Goal: Navigation & Orientation: Find specific page/section

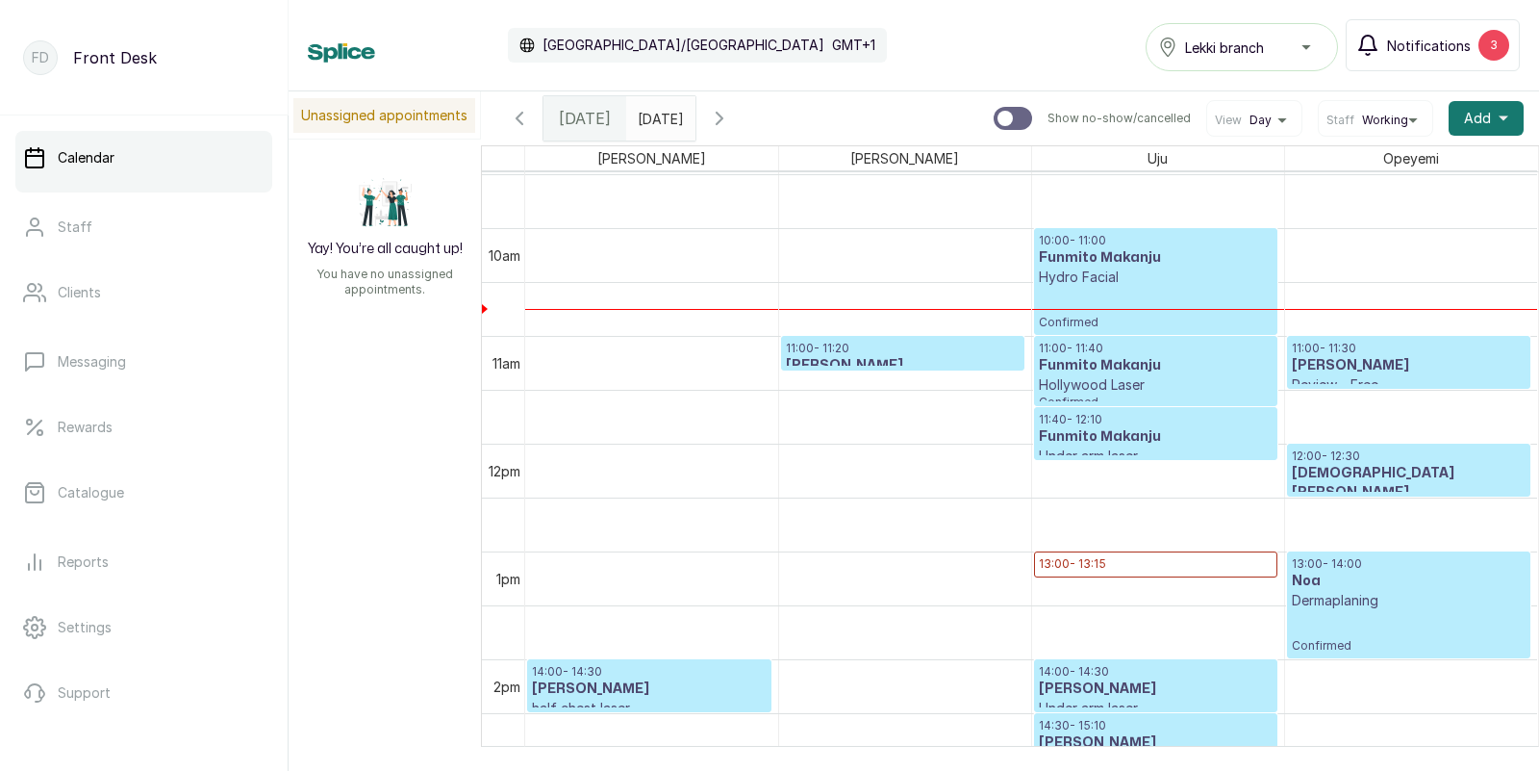
click at [1438, 44] on span "Notifications" at bounding box center [1429, 46] width 84 height 20
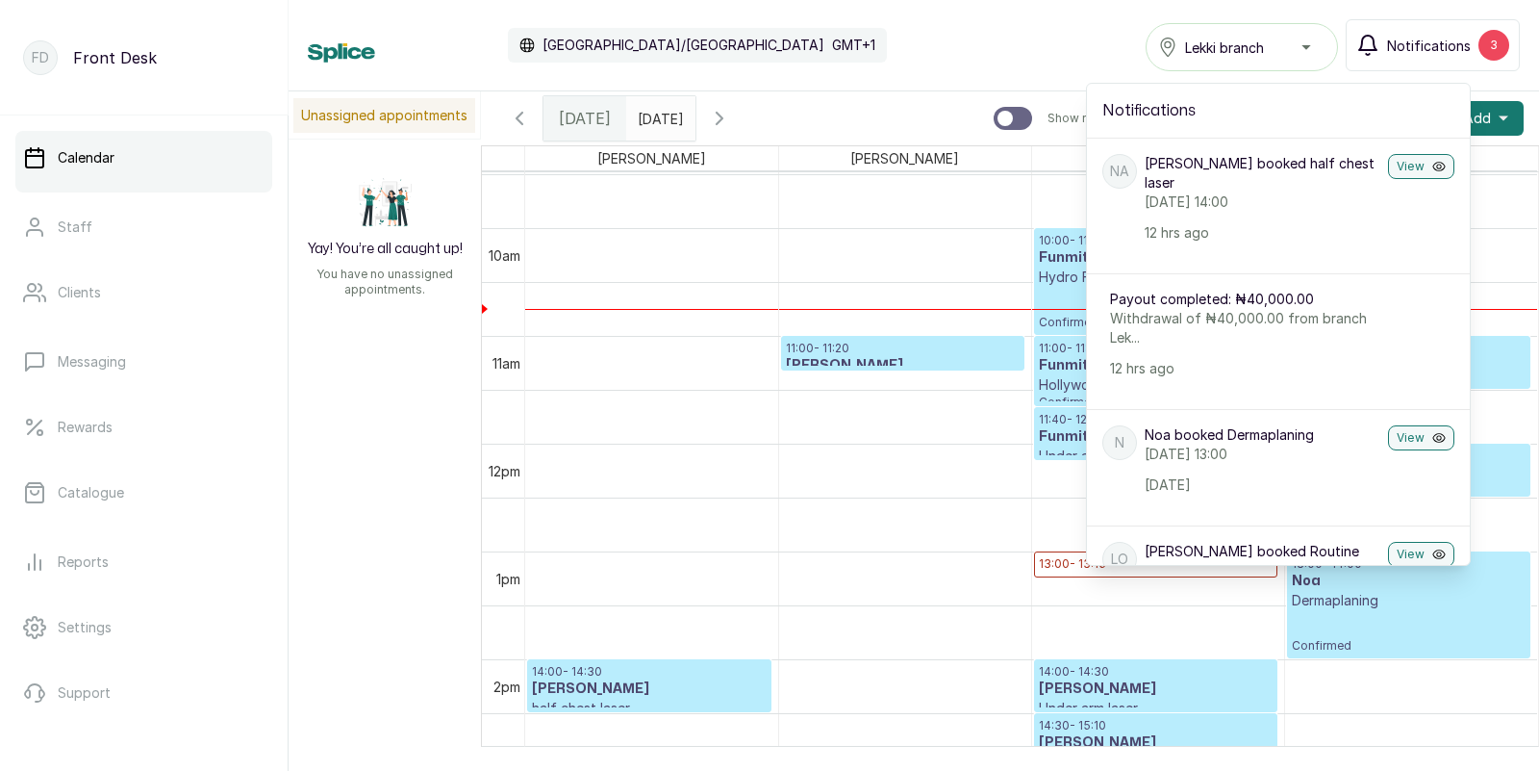
click at [1438, 44] on span "Notifications" at bounding box center [1429, 46] width 84 height 20
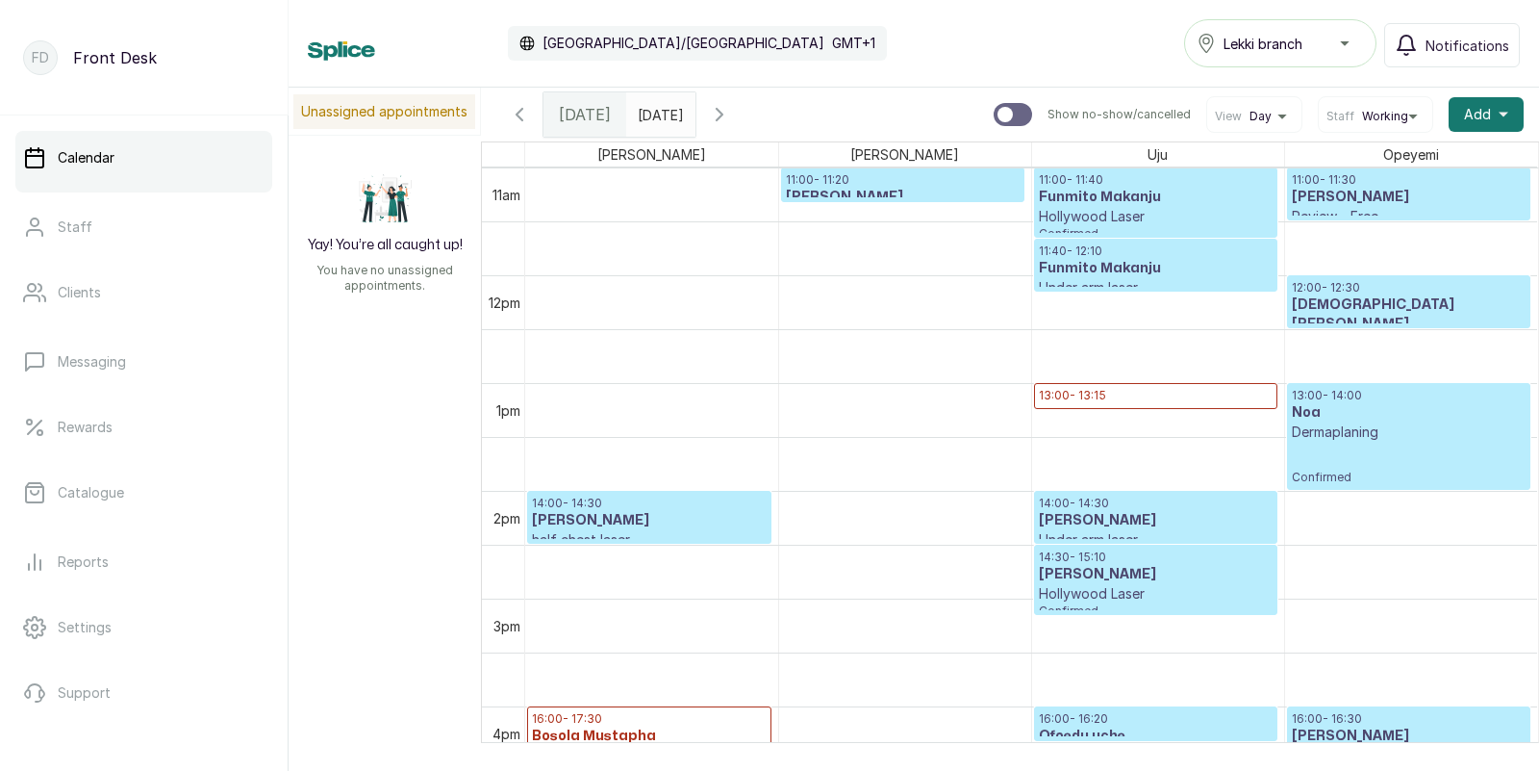
scroll to position [1193, 0]
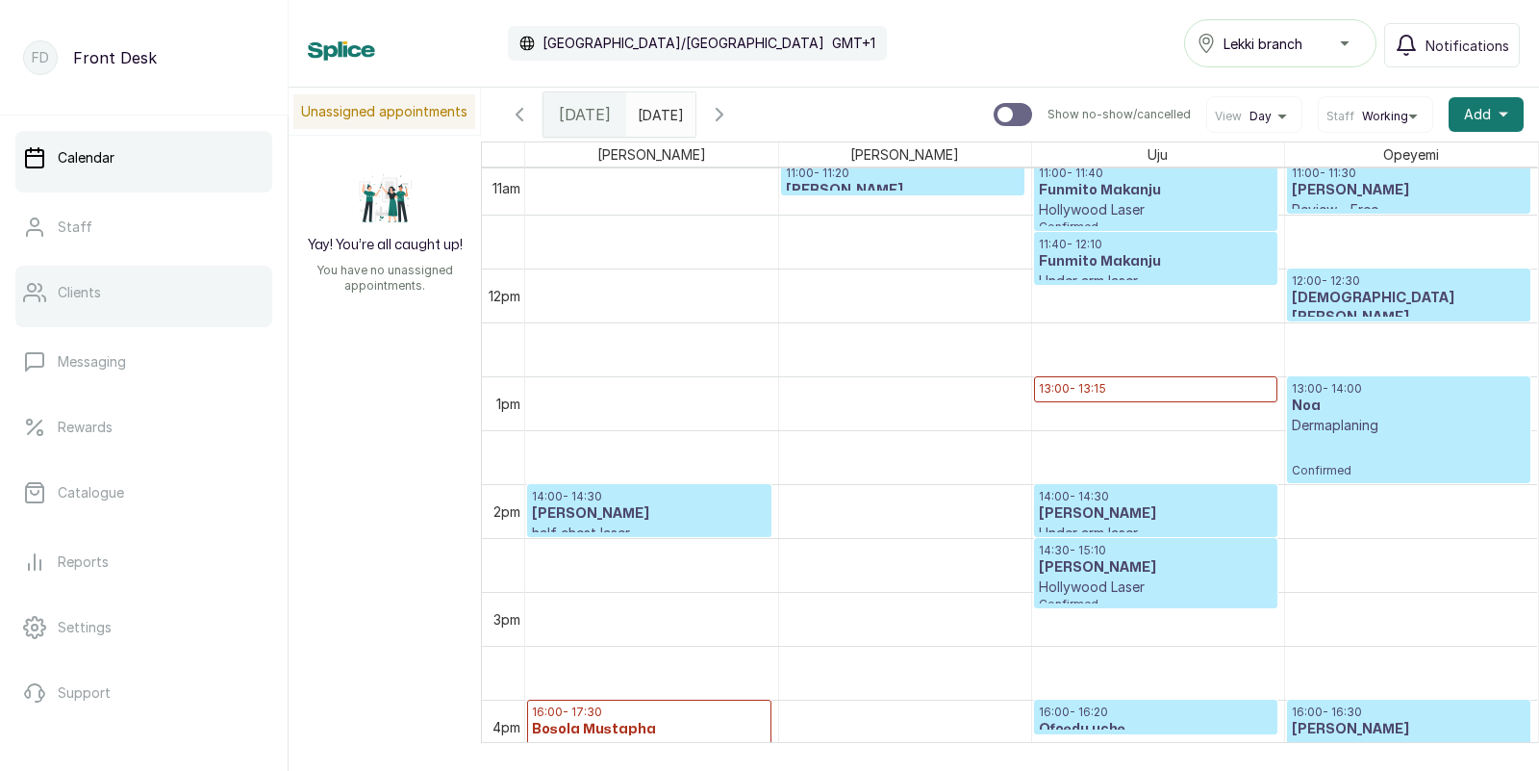
click at [79, 295] on p "Clients" at bounding box center [79, 292] width 43 height 19
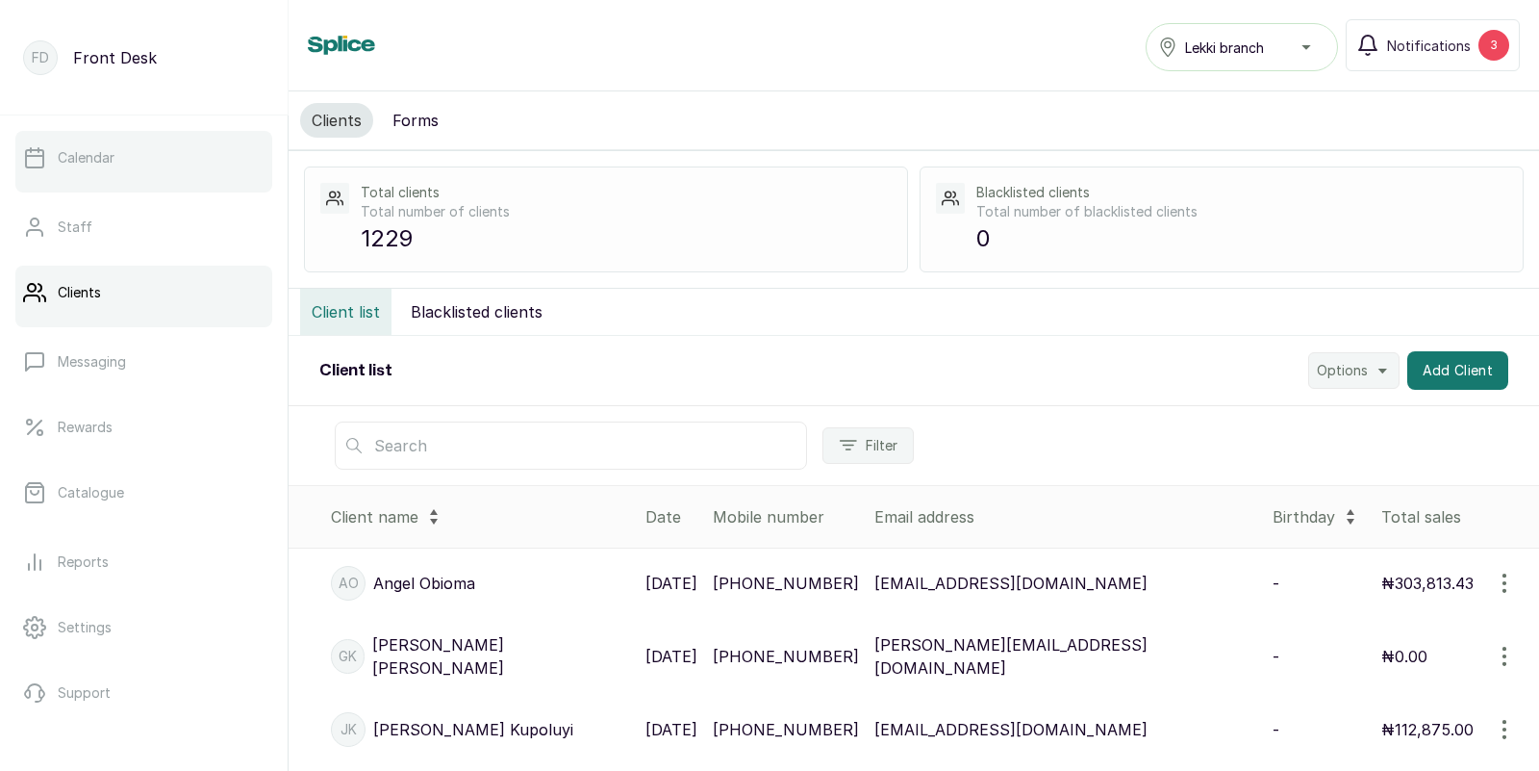
click at [105, 174] on link "Calendar" at bounding box center [143, 158] width 257 height 54
